Goal: Find specific page/section: Find specific page/section

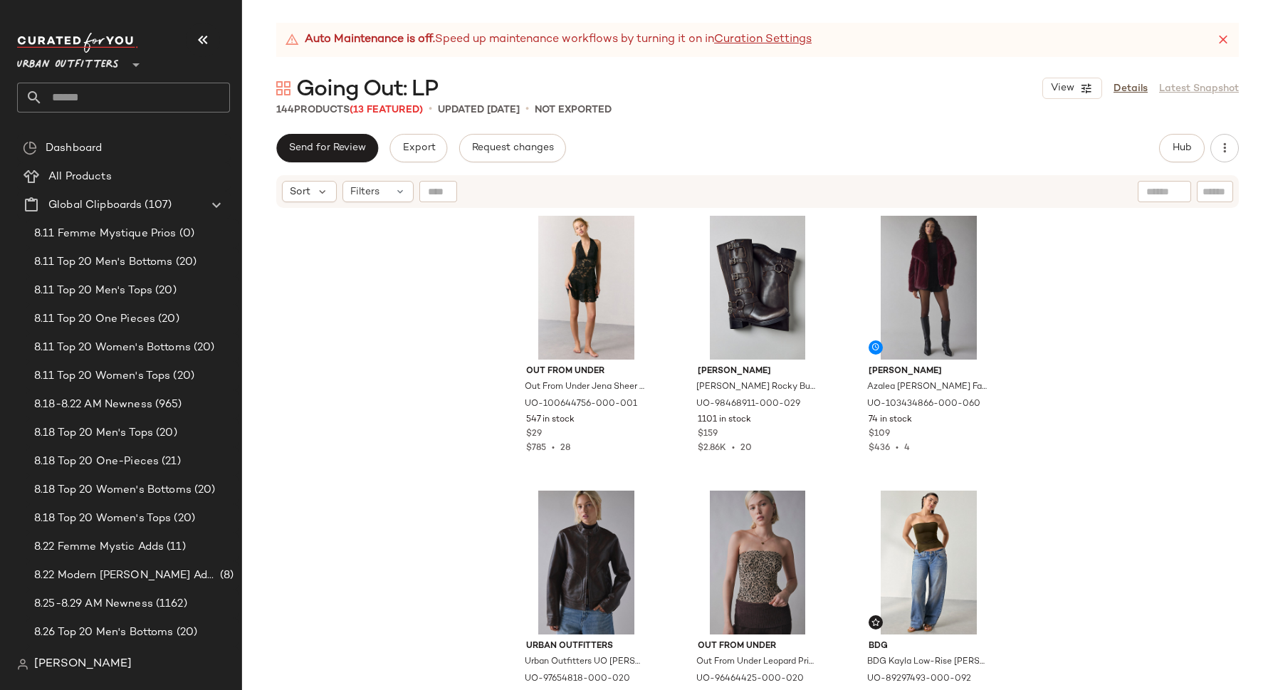
scroll to position [1501, 0]
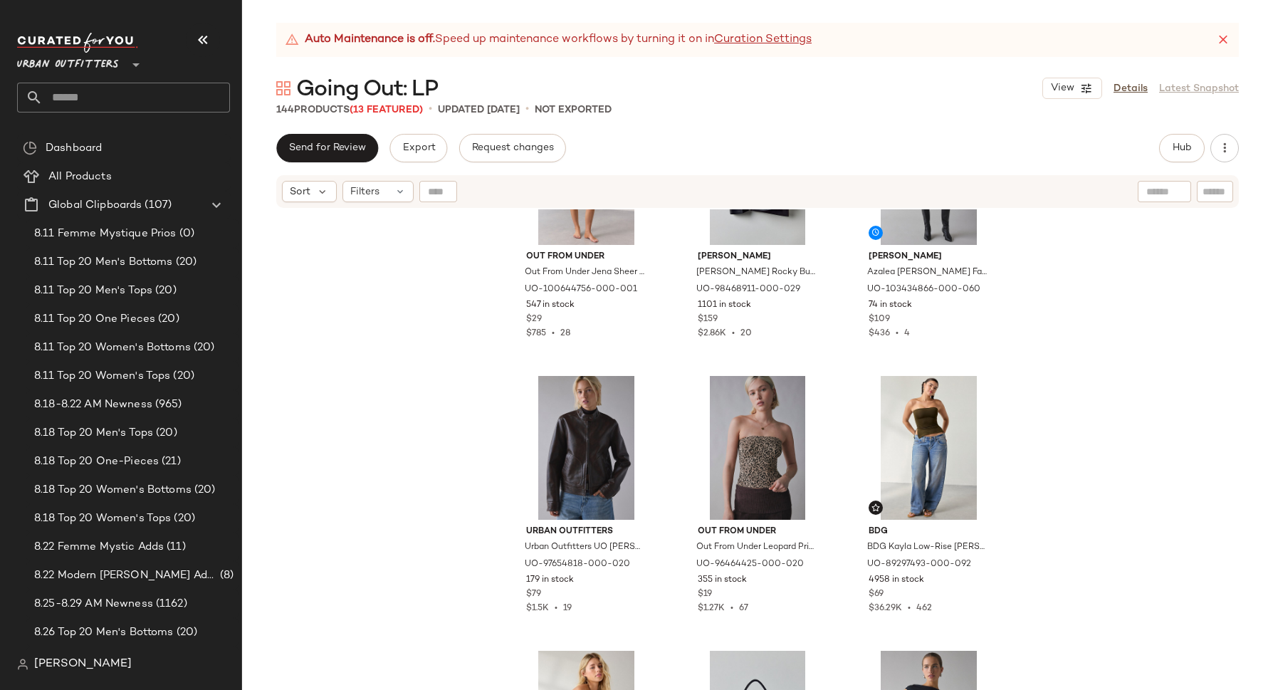
click at [87, 68] on span "Urban Outfitters" at bounding box center [68, 61] width 102 height 26
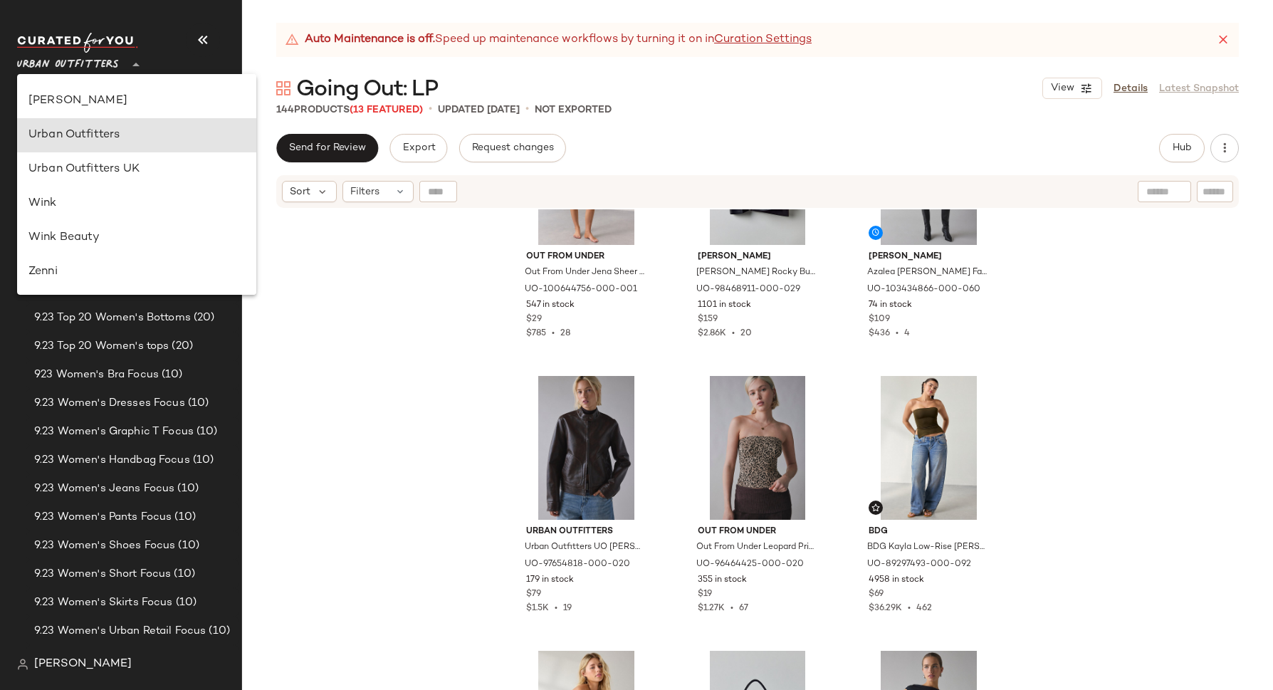
scroll to position [1291, 0]
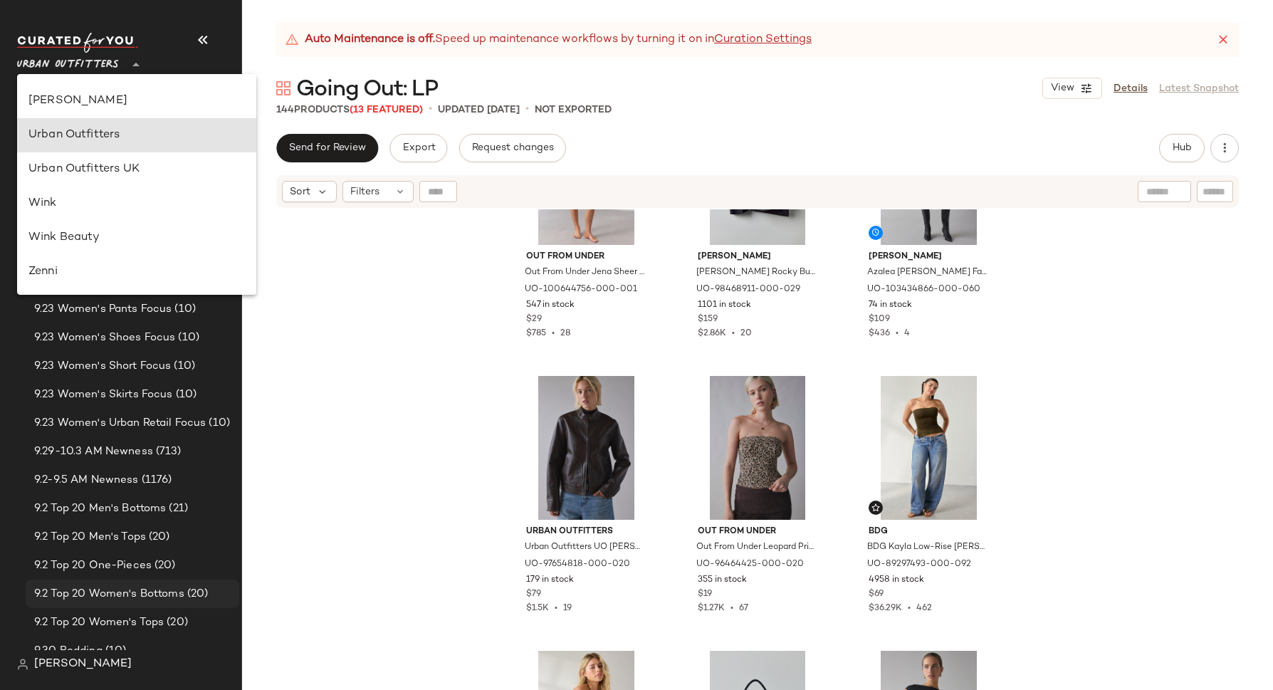
click at [118, 579] on div "9.2 Top 20 Women's Bottoms (20)" at bounding box center [133, 593] width 214 height 28
click at [117, 575] on div "9.2 Top 20 One-Pieces (20)" at bounding box center [133, 565] width 214 height 28
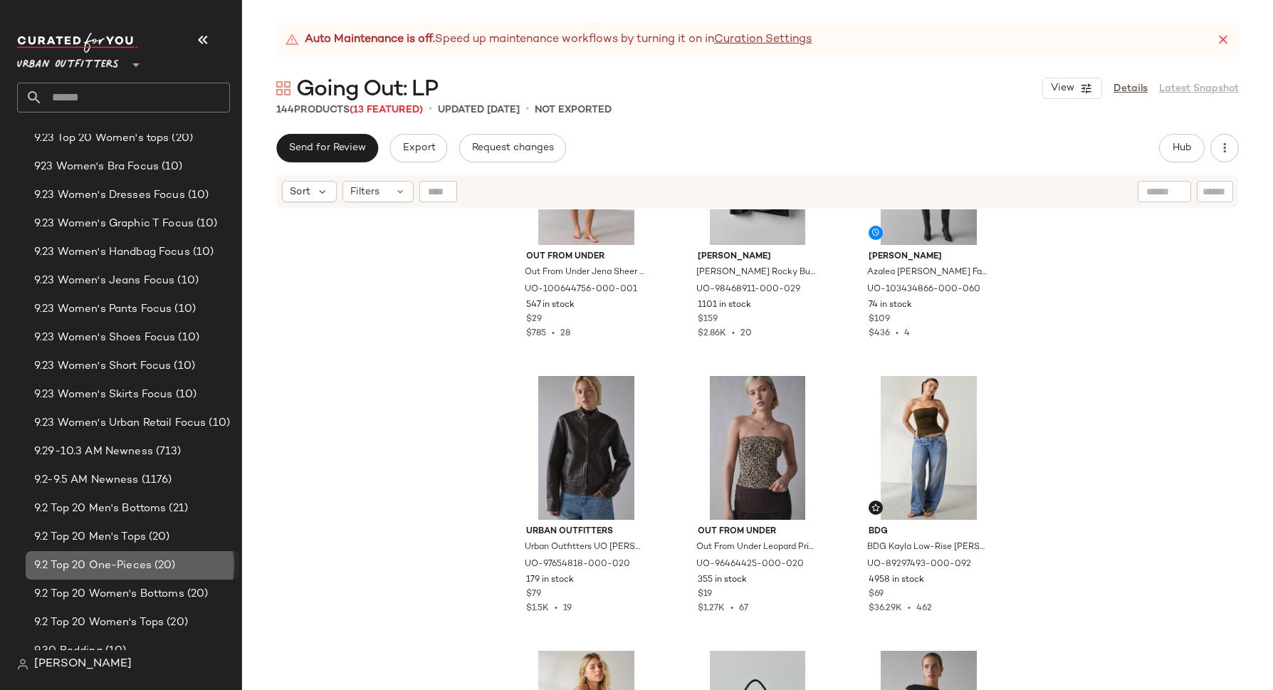
click at [117, 575] on div "9.2 Top 20 One-Pieces (20)" at bounding box center [133, 565] width 214 height 28
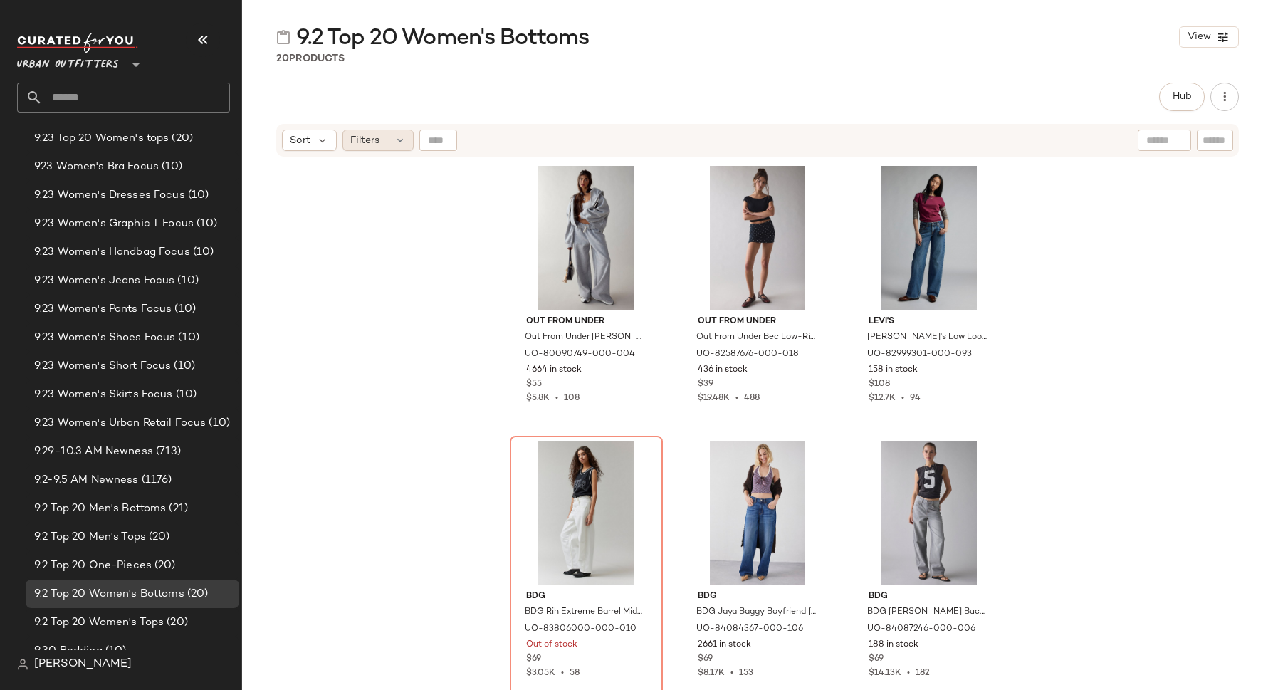
click at [350, 142] on span "Filters" at bounding box center [364, 140] width 29 height 15
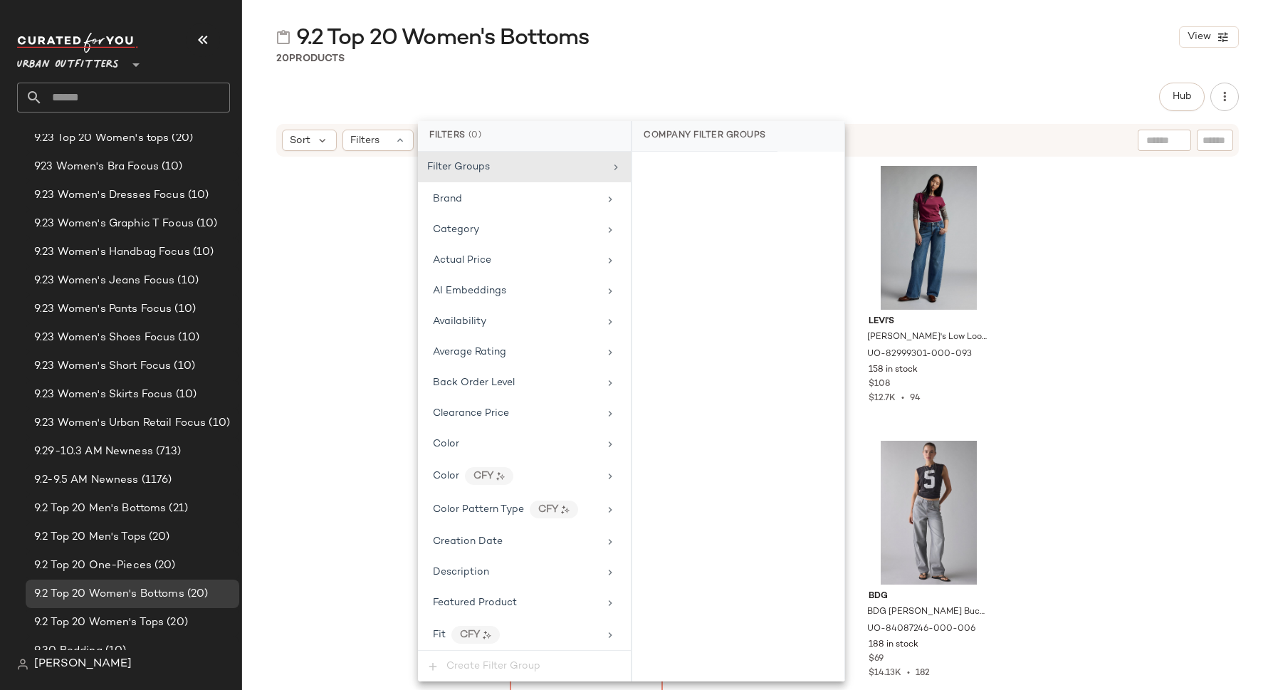
click at [343, 377] on div "Out From Under Out From Under Hoxton Sweatpant in Grey, Women's at Urban Outfit…" at bounding box center [757, 441] width 1031 height 567
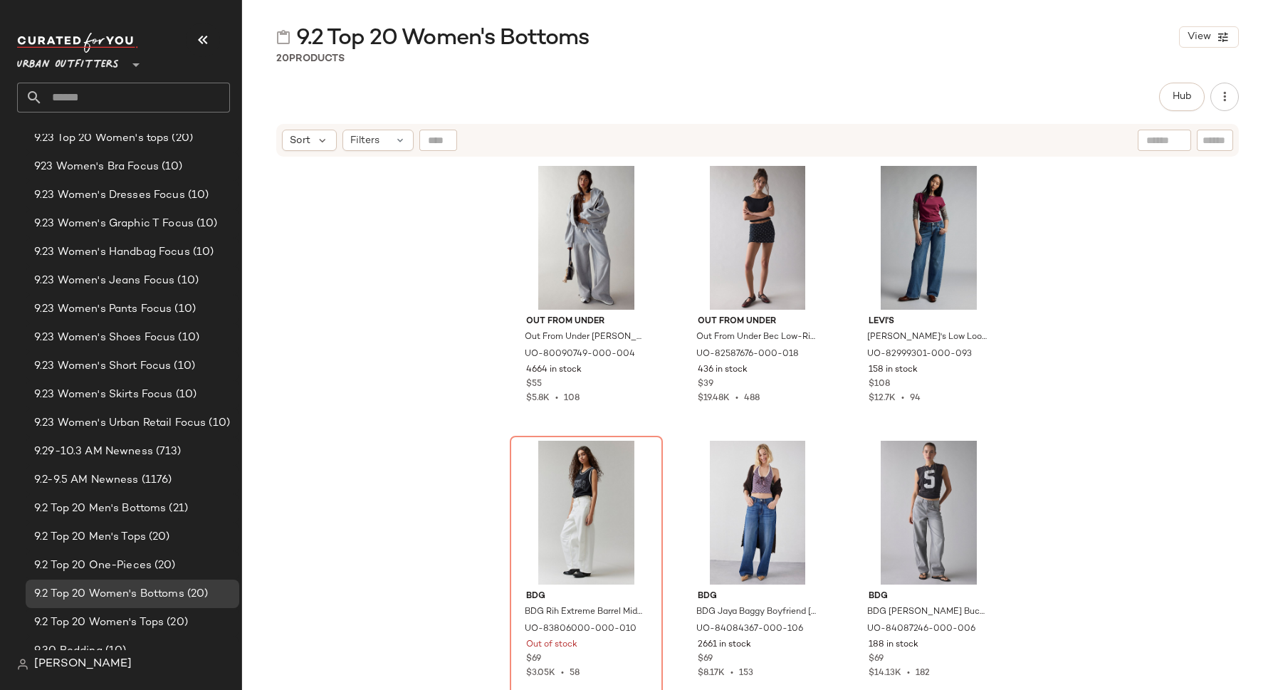
click at [132, 102] on input "text" at bounding box center [136, 98] width 187 height 30
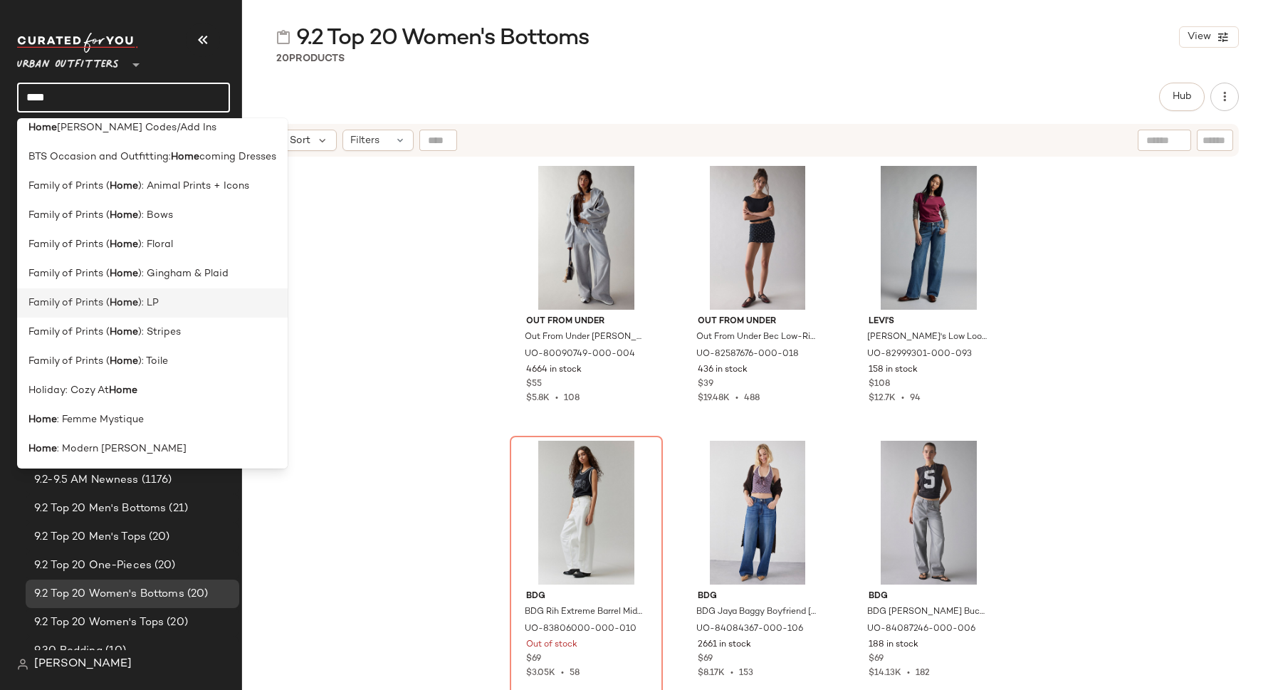
scroll to position [41, 0]
type input "****"
click at [82, 388] on span "Holiday: Cozy At" at bounding box center [68, 389] width 80 height 15
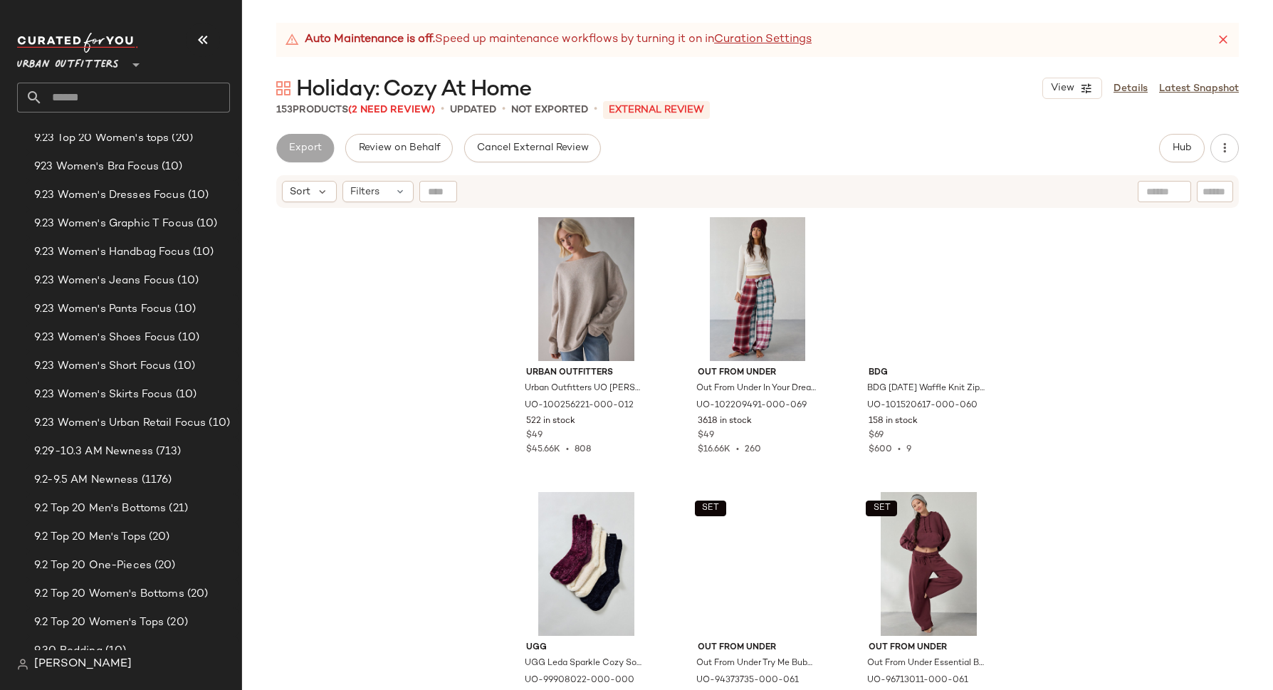
click at [157, 94] on input "text" at bounding box center [136, 98] width 187 height 30
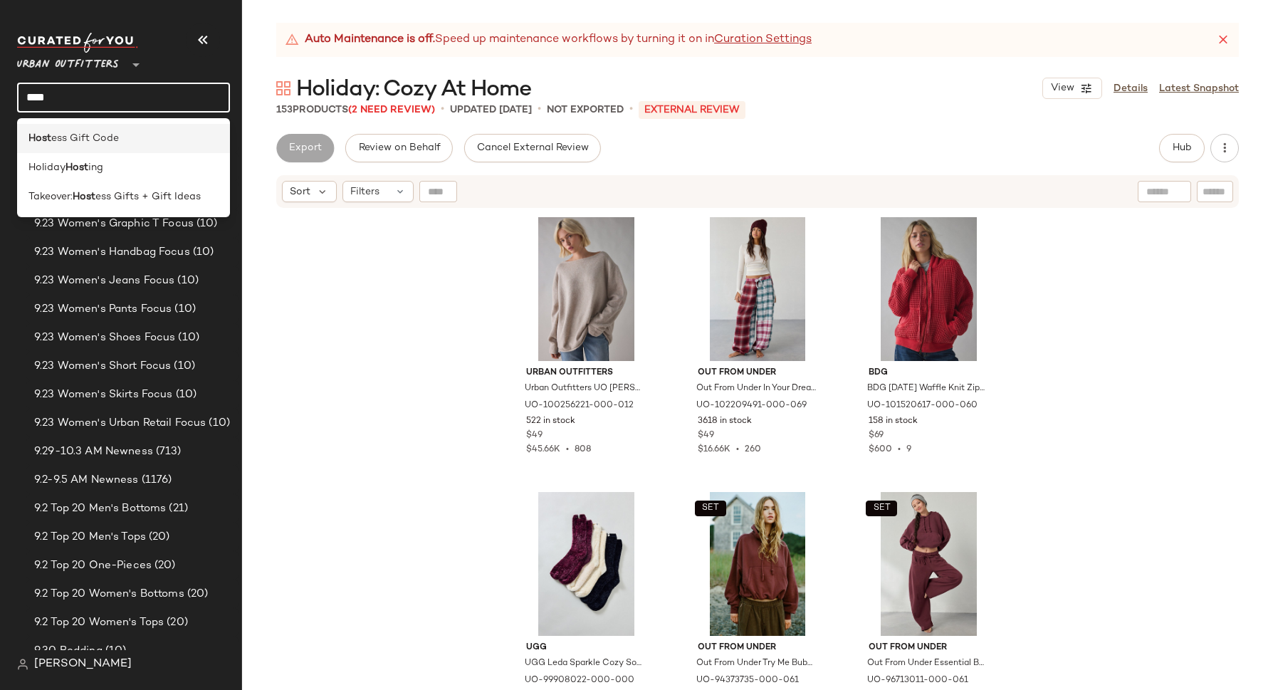
type input "****"
click at [128, 135] on div "Host ess Gift Code" at bounding box center [123, 138] width 190 height 15
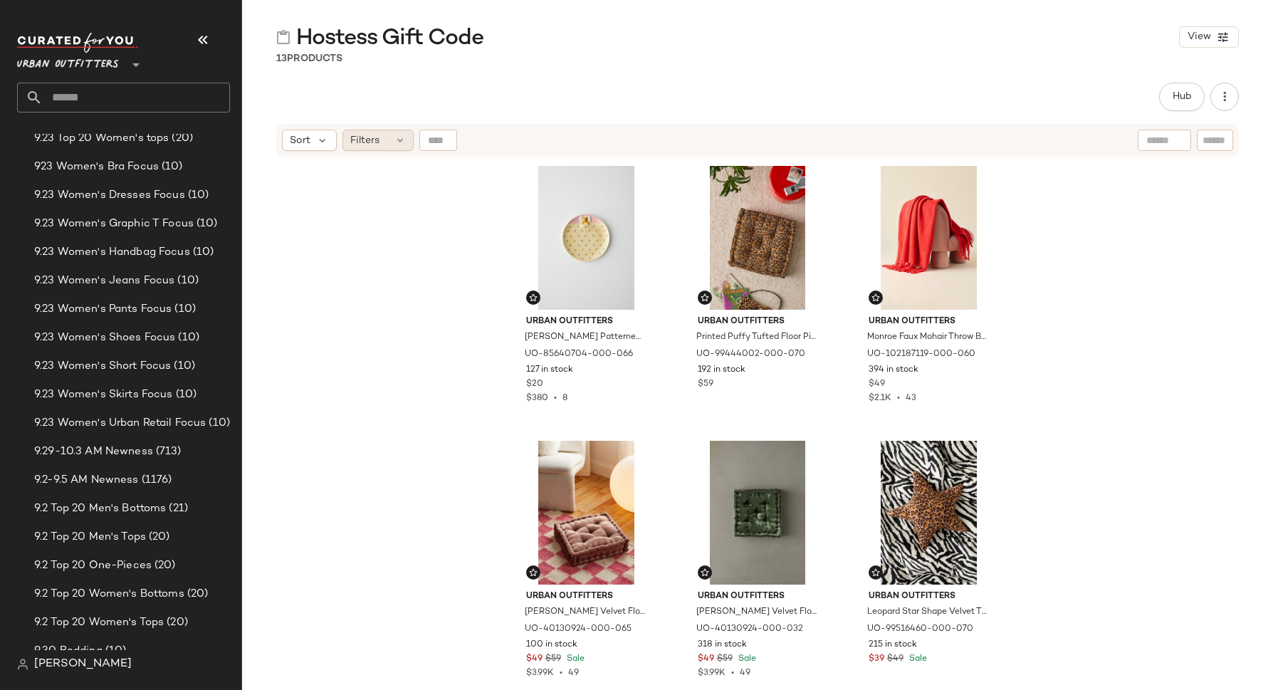
click at [370, 140] on span "Filters" at bounding box center [364, 140] width 29 height 15
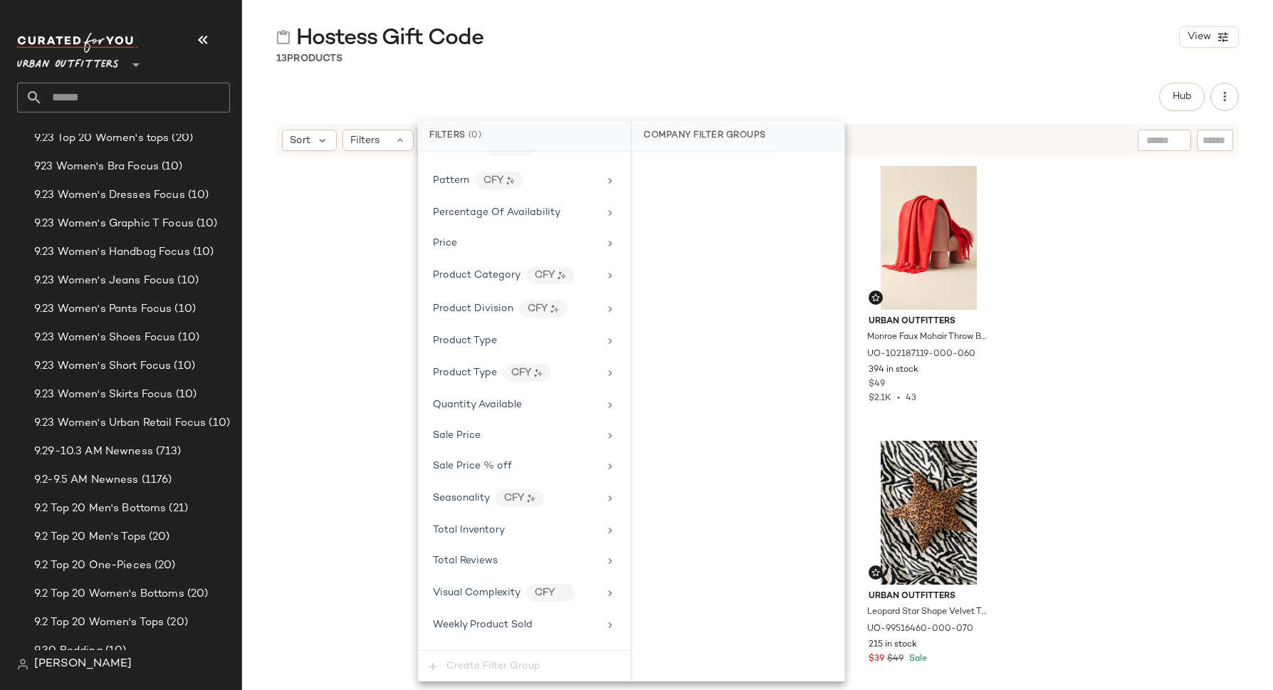
scroll to position [737, 0]
click at [507, 267] on div "Product Category CFY" at bounding box center [516, 273] width 166 height 18
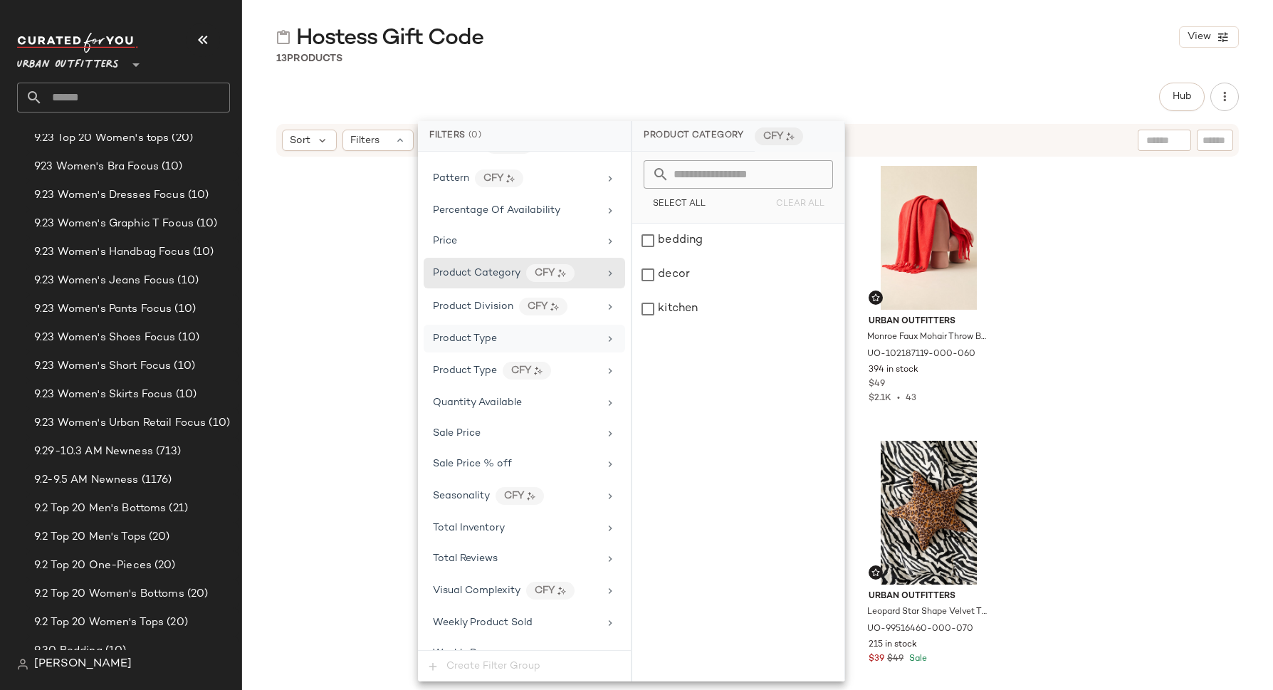
click at [497, 331] on div "Product Type" at bounding box center [516, 338] width 166 height 15
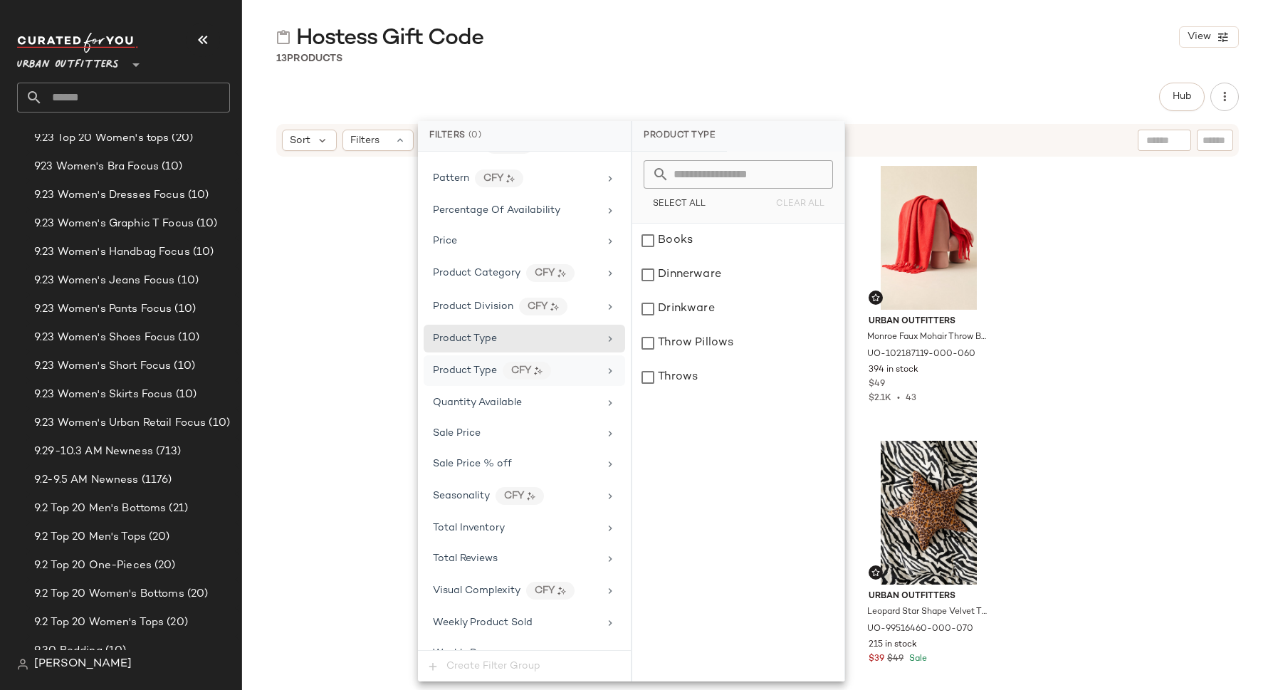
click at [586, 362] on div "Product Type CFY" at bounding box center [516, 371] width 166 height 18
click at [586, 331] on div "Product Type" at bounding box center [516, 338] width 166 height 15
click at [584, 355] on div "Product Type CFY" at bounding box center [523, 370] width 201 height 31
click at [583, 331] on div "Product Type" at bounding box center [516, 338] width 166 height 15
click at [465, 355] on div "Product Type CFY" at bounding box center [523, 370] width 201 height 31
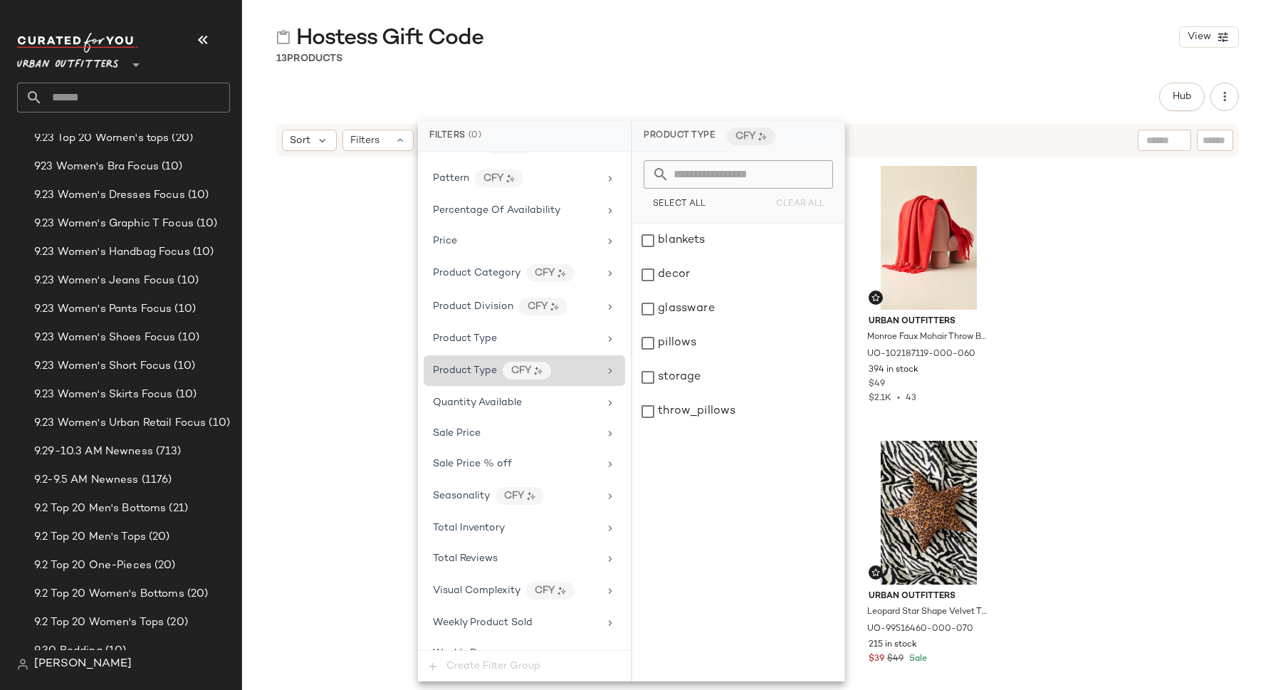
click at [465, 355] on div "Product Type CFY" at bounding box center [523, 370] width 201 height 31
click at [464, 365] on span "Product Type" at bounding box center [465, 370] width 64 height 11
click at [472, 325] on div "Product Type" at bounding box center [523, 339] width 201 height 28
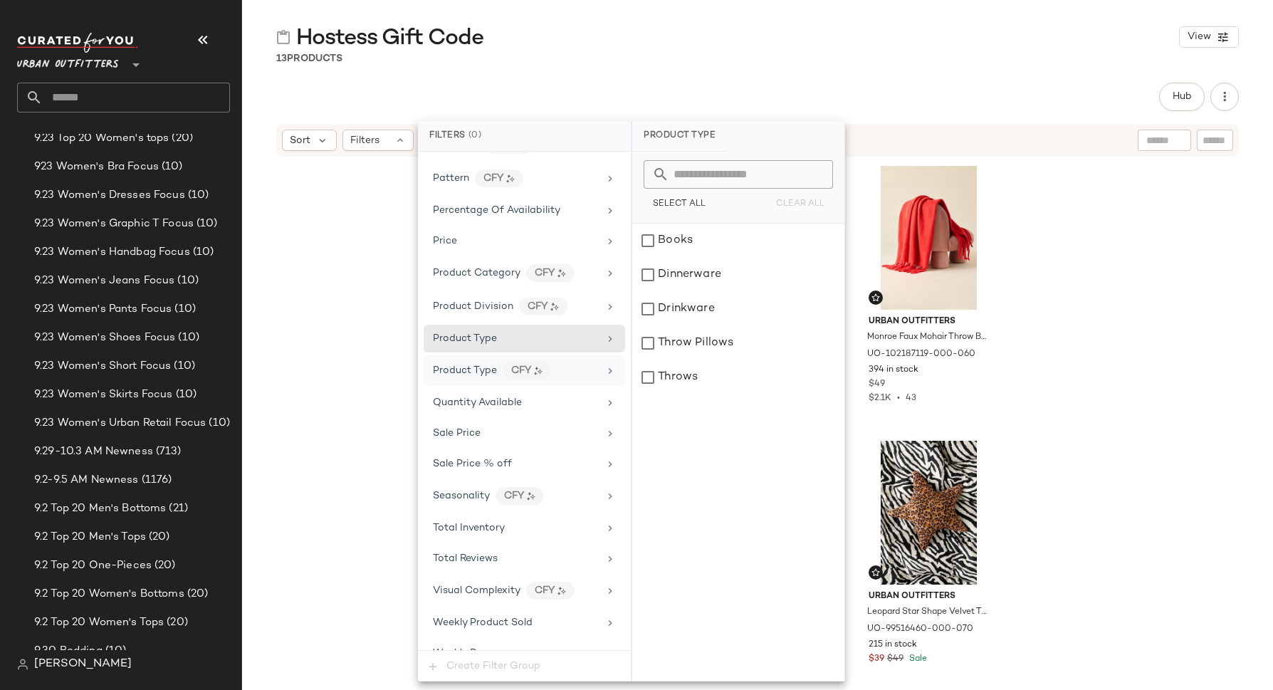
click at [468, 365] on span "Product Type" at bounding box center [465, 370] width 64 height 11
click at [493, 325] on div "Product Type" at bounding box center [523, 339] width 201 height 28
click at [480, 365] on span "Product Type" at bounding box center [465, 370] width 64 height 11
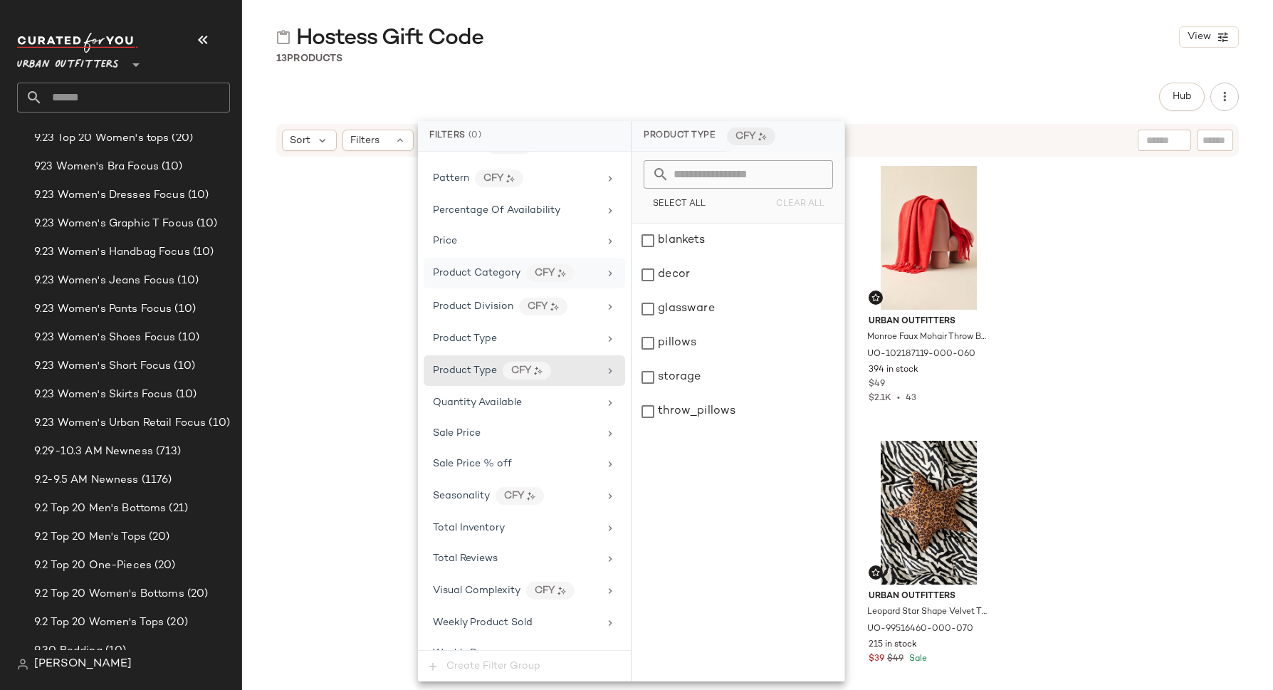
click at [495, 273] on div "Product Category CFY" at bounding box center [523, 273] width 201 height 31
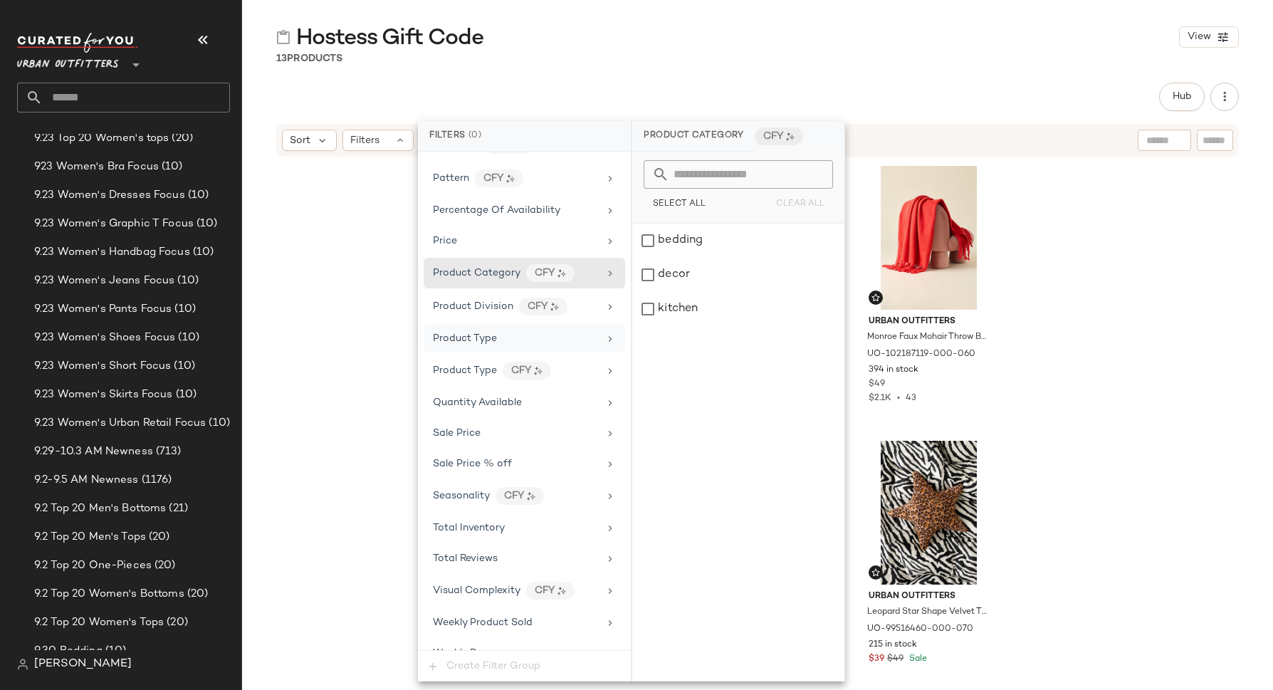
click at [488, 331] on div "Product Type" at bounding box center [465, 338] width 64 height 15
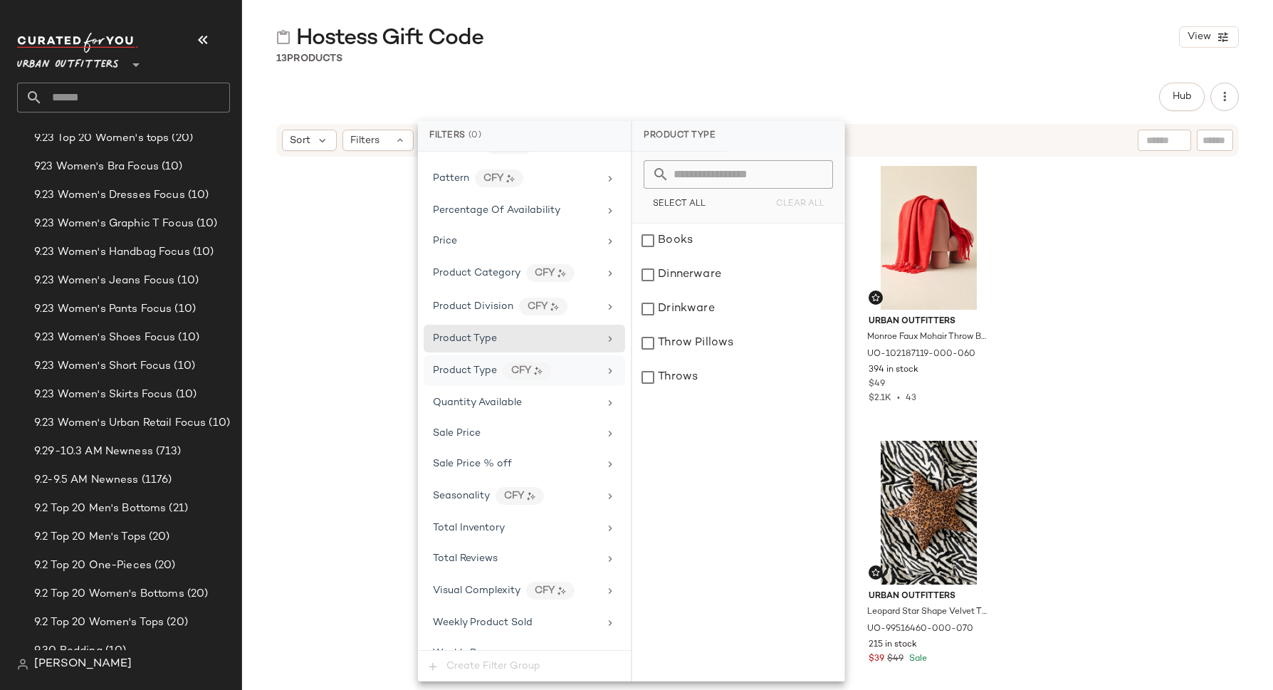
click at [484, 365] on span "Product Type" at bounding box center [465, 370] width 64 height 11
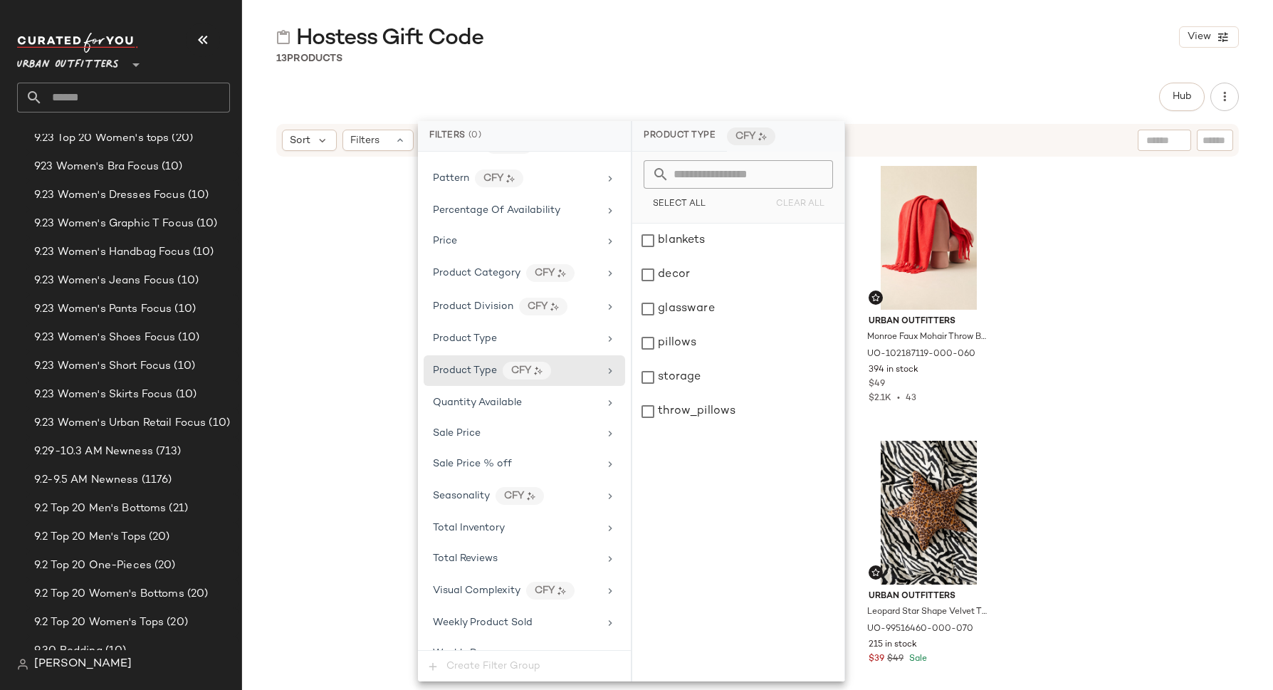
click at [340, 299] on div "Urban Outfitters [PERSON_NAME] Patterned Dessert Plate in Pink Bear at Urban Ou…" at bounding box center [757, 441] width 1031 height 567
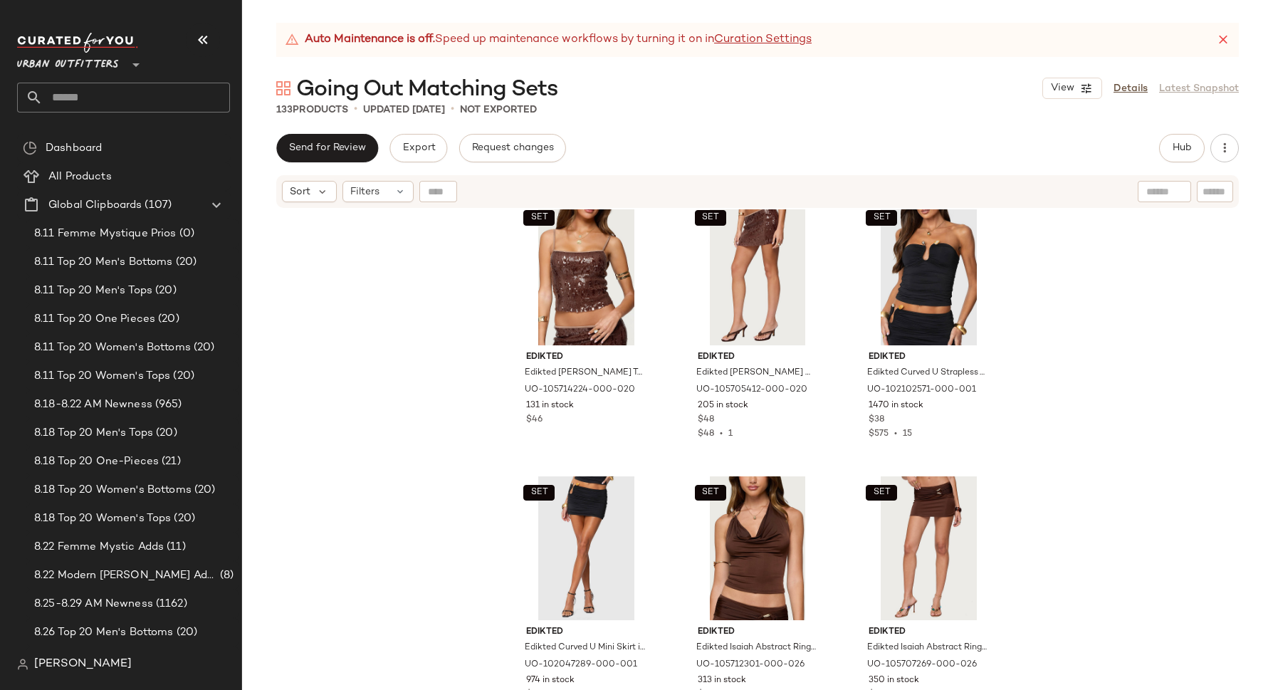
scroll to position [610, 0]
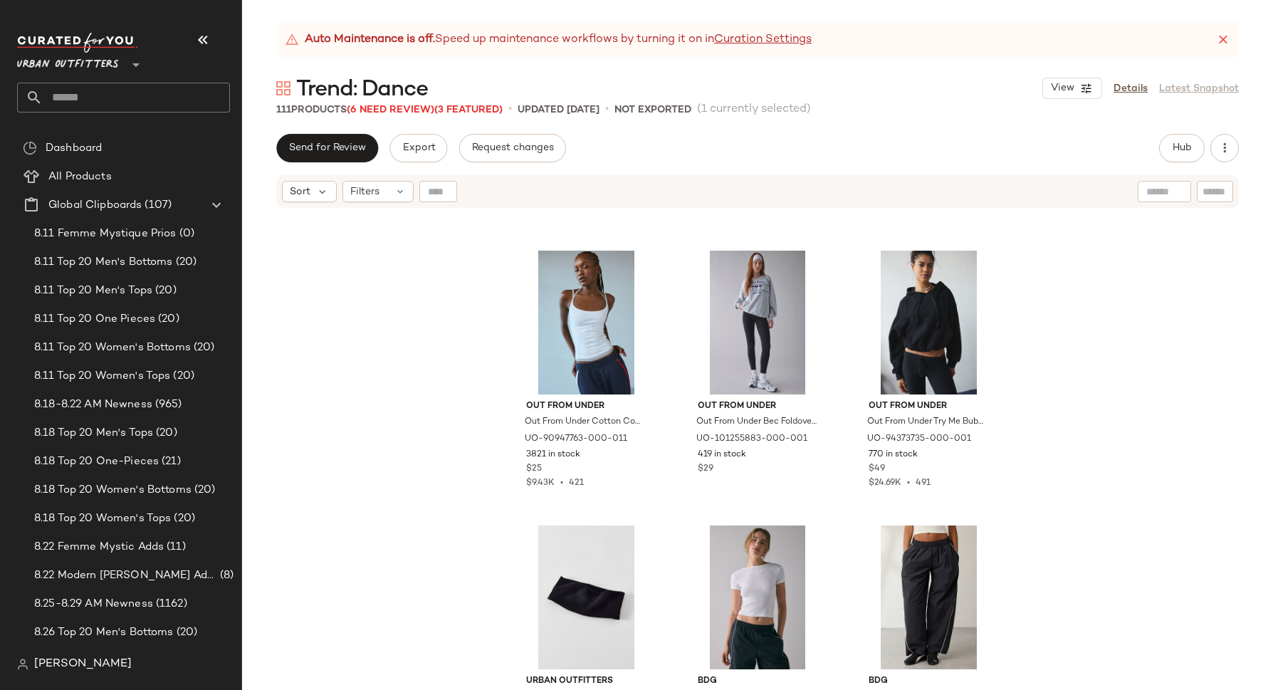
scroll to position [1937, 0]
